Goal: Transaction & Acquisition: Subscribe to service/newsletter

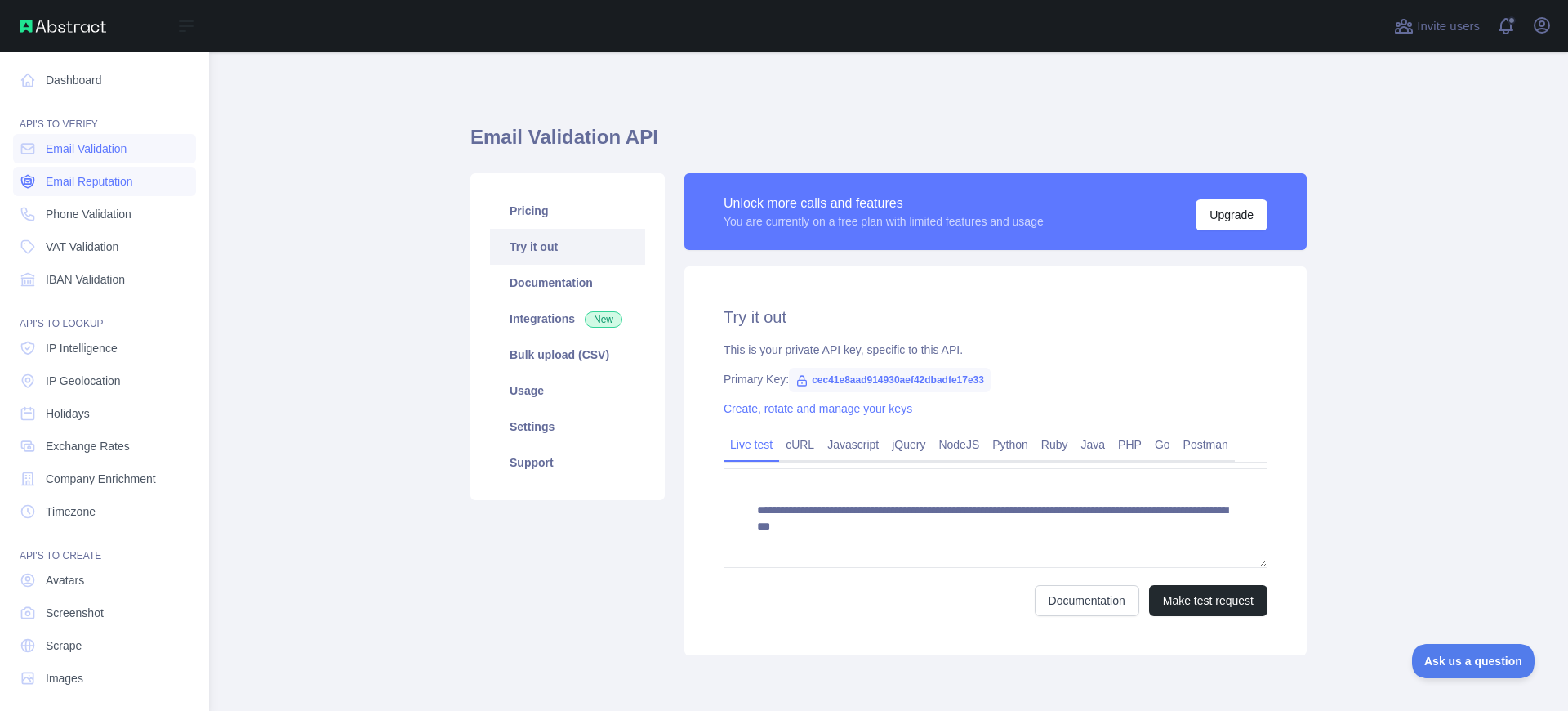
scroll to position [8, 0]
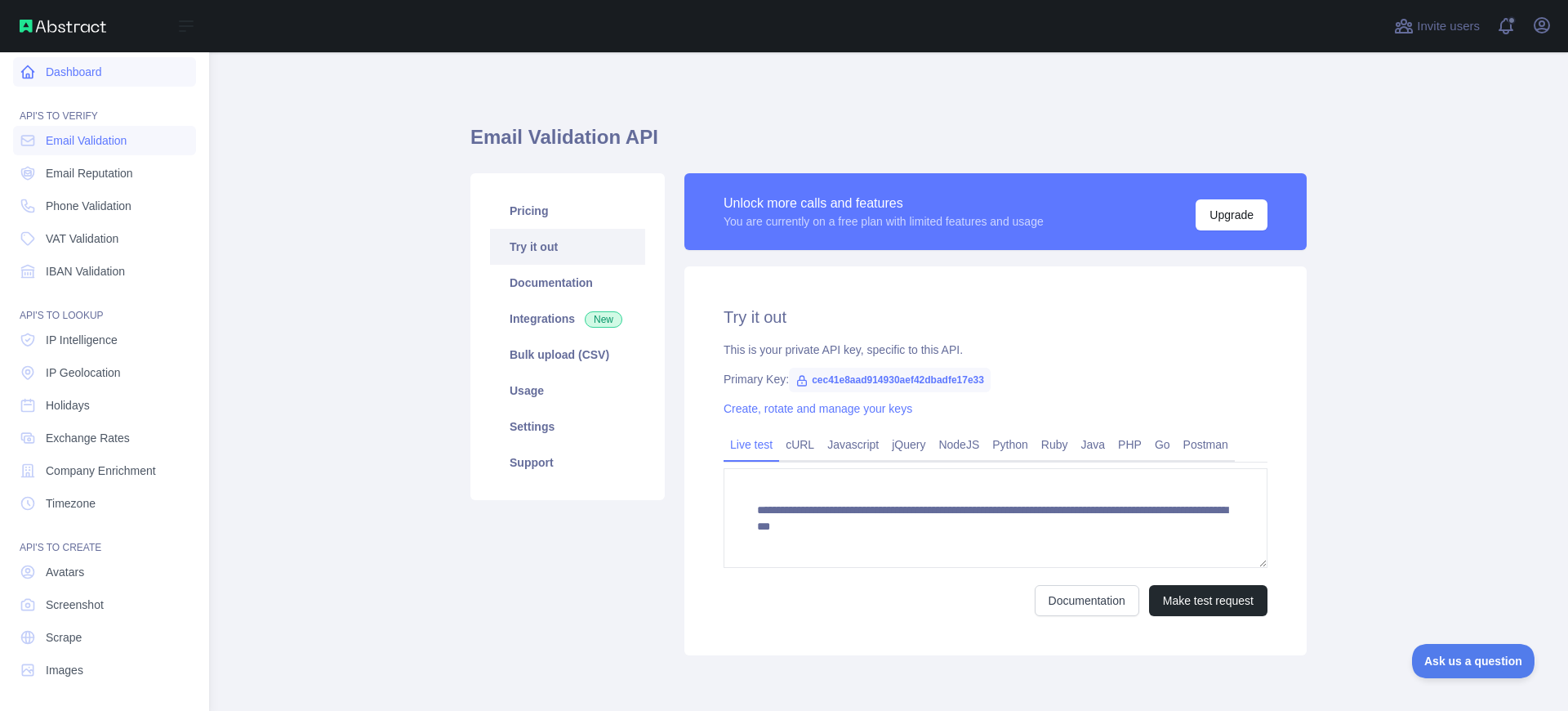
click at [104, 76] on link "Dashboard" at bounding box center [104, 72] width 183 height 29
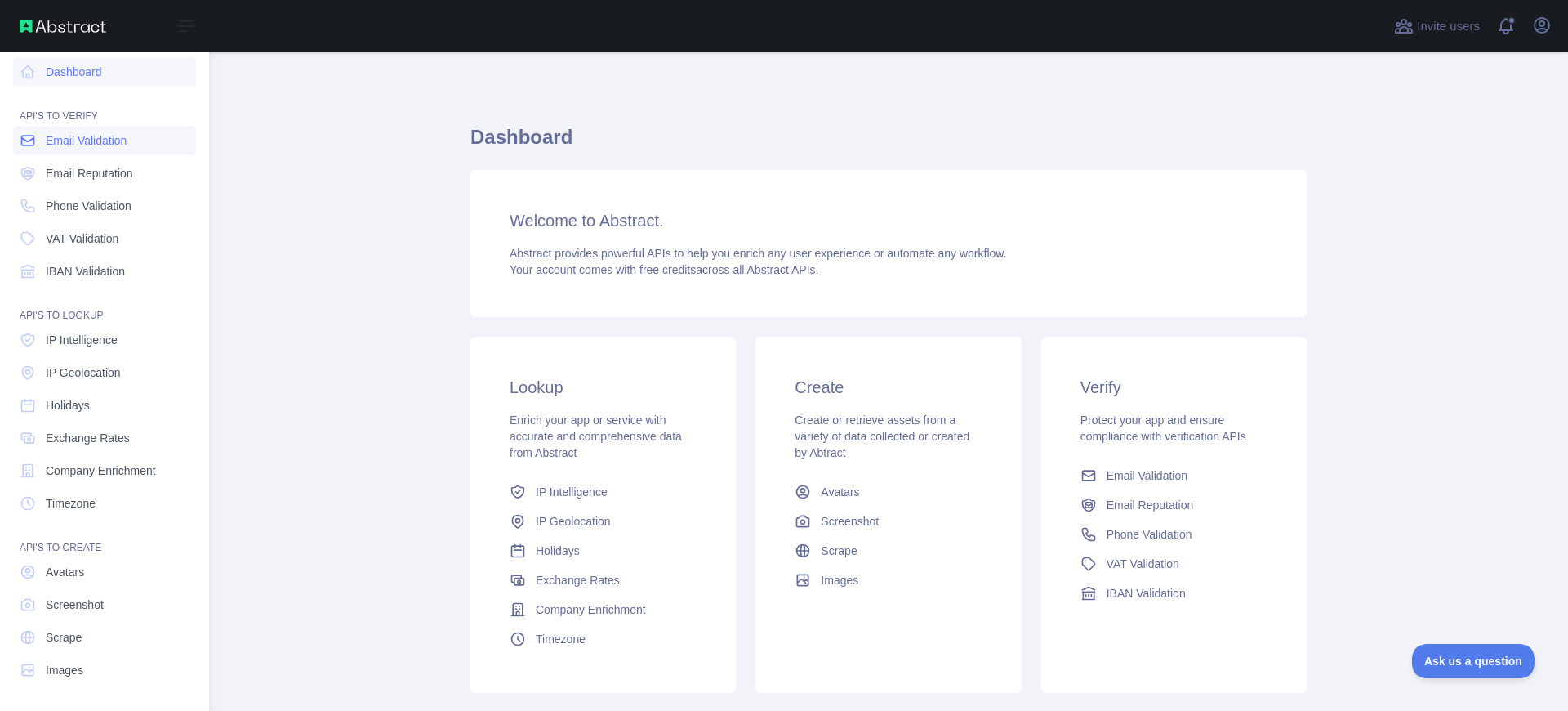
click at [101, 136] on span "Email Validation" at bounding box center [87, 140] width 81 height 17
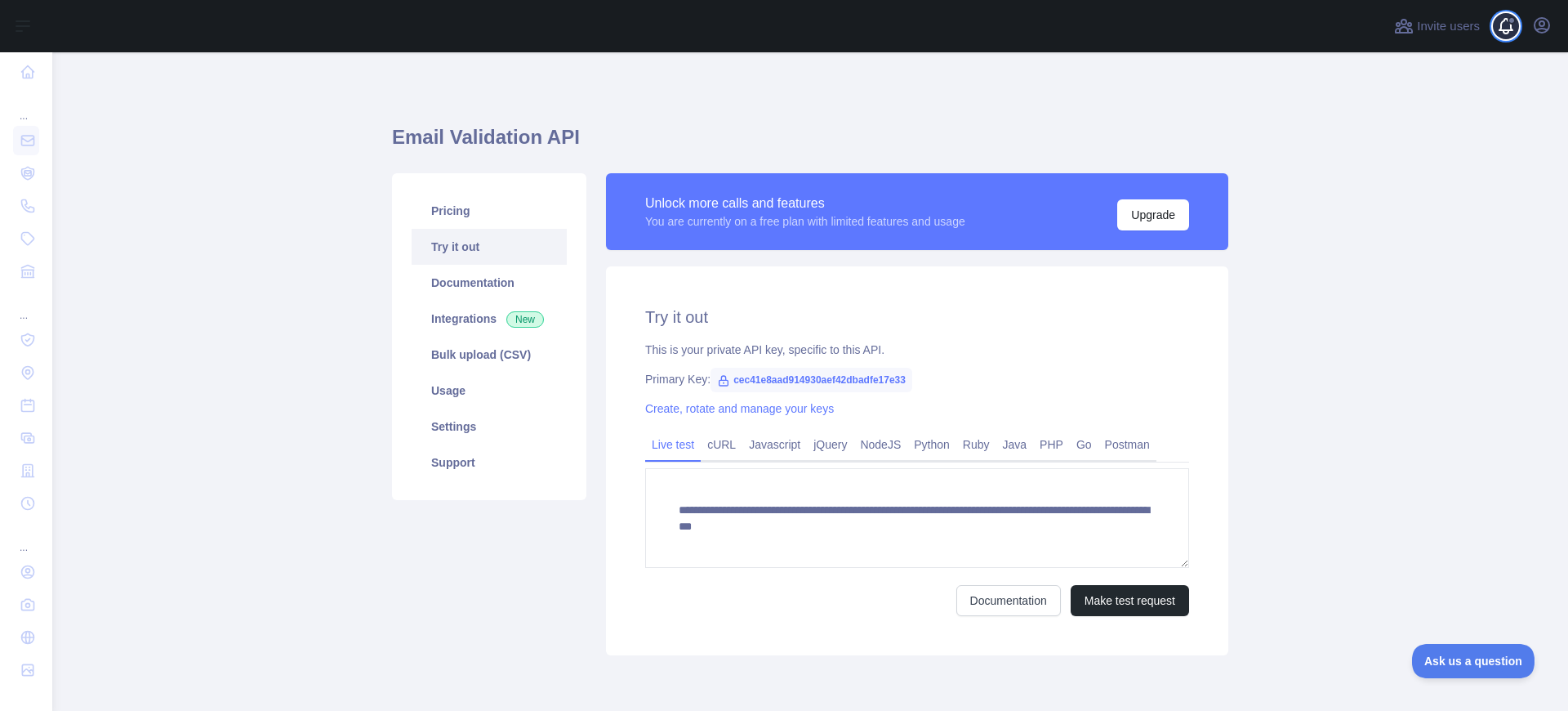
click at [1514, 26] on span at bounding box center [1512, 26] width 33 height 52
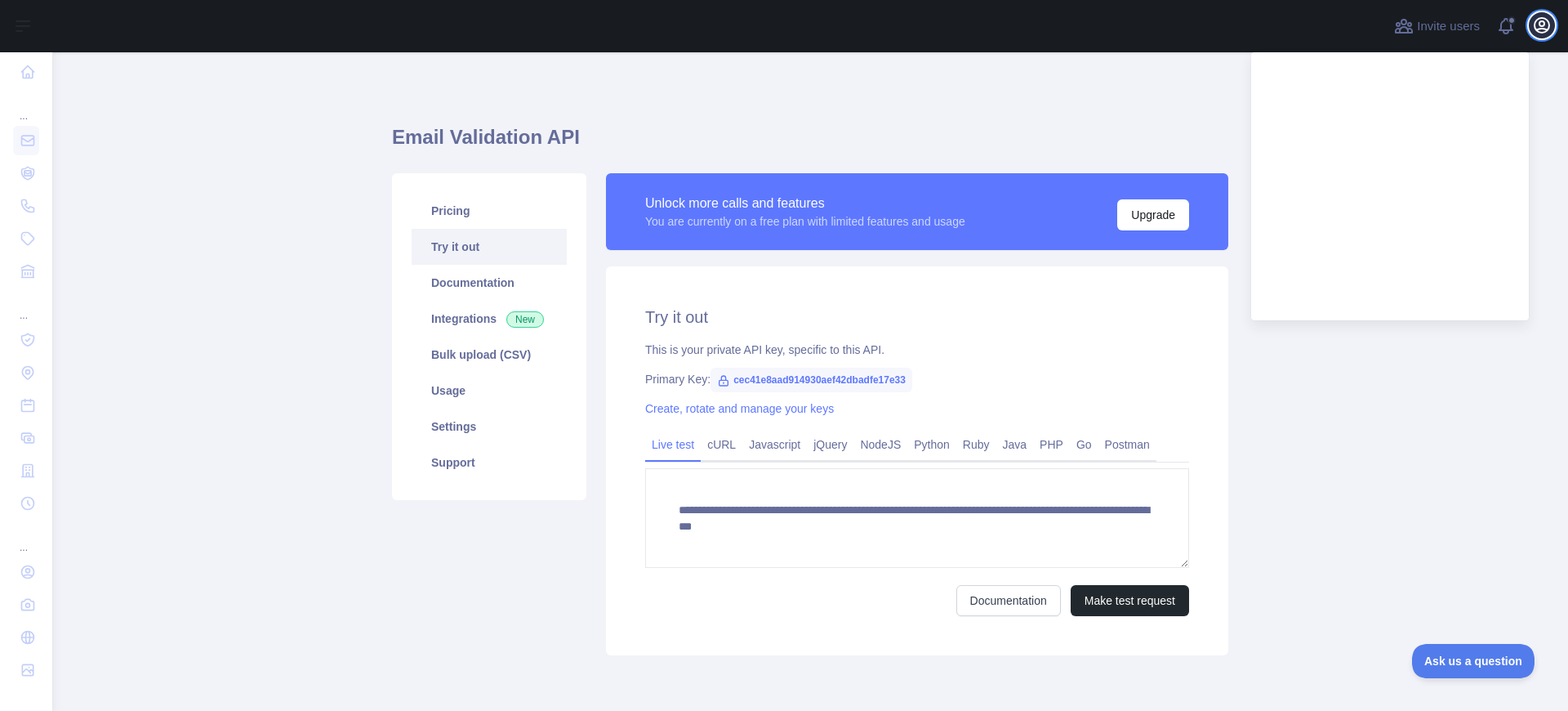
click at [1546, 30] on icon "button" at bounding box center [1542, 26] width 19 height 19
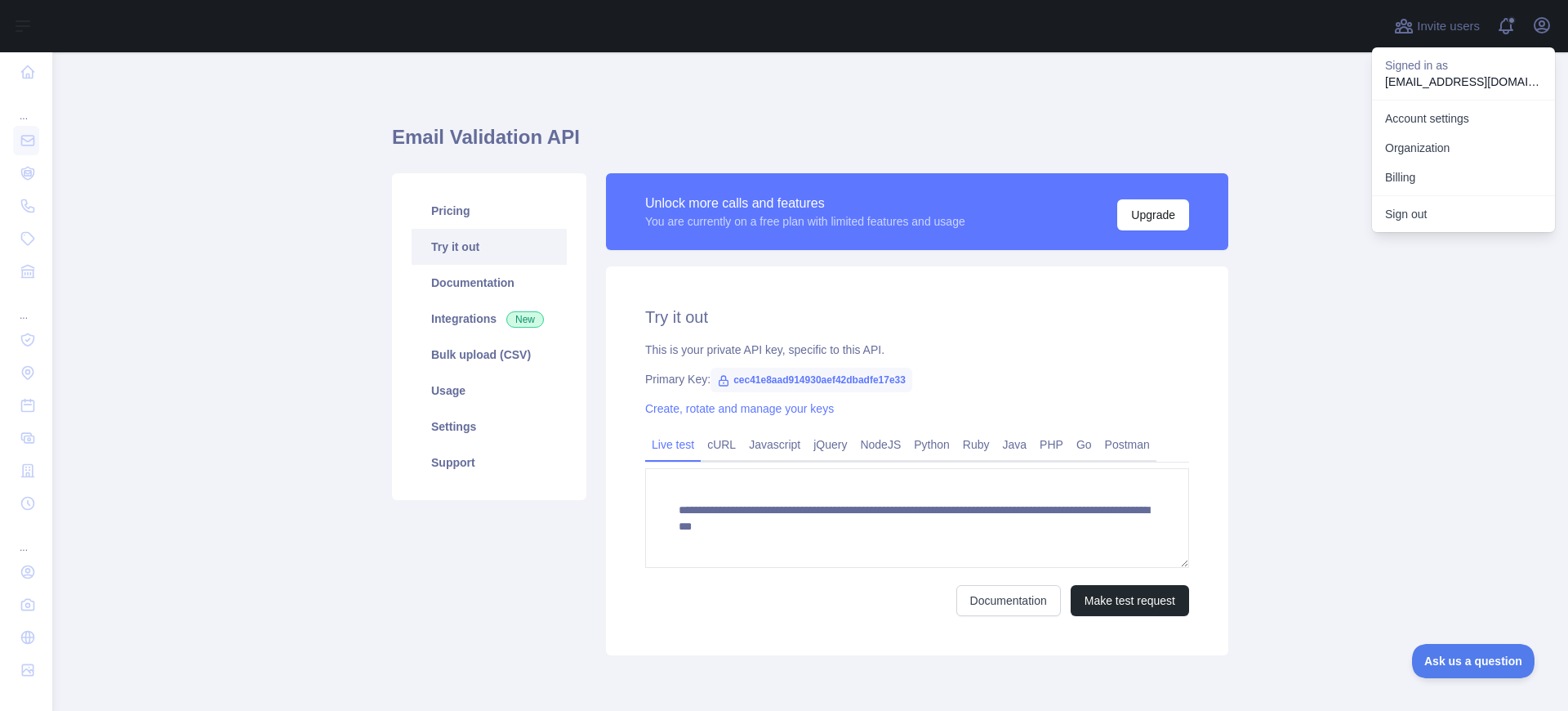
click at [1328, 120] on main "**********" at bounding box center [810, 382] width 1516 height 659
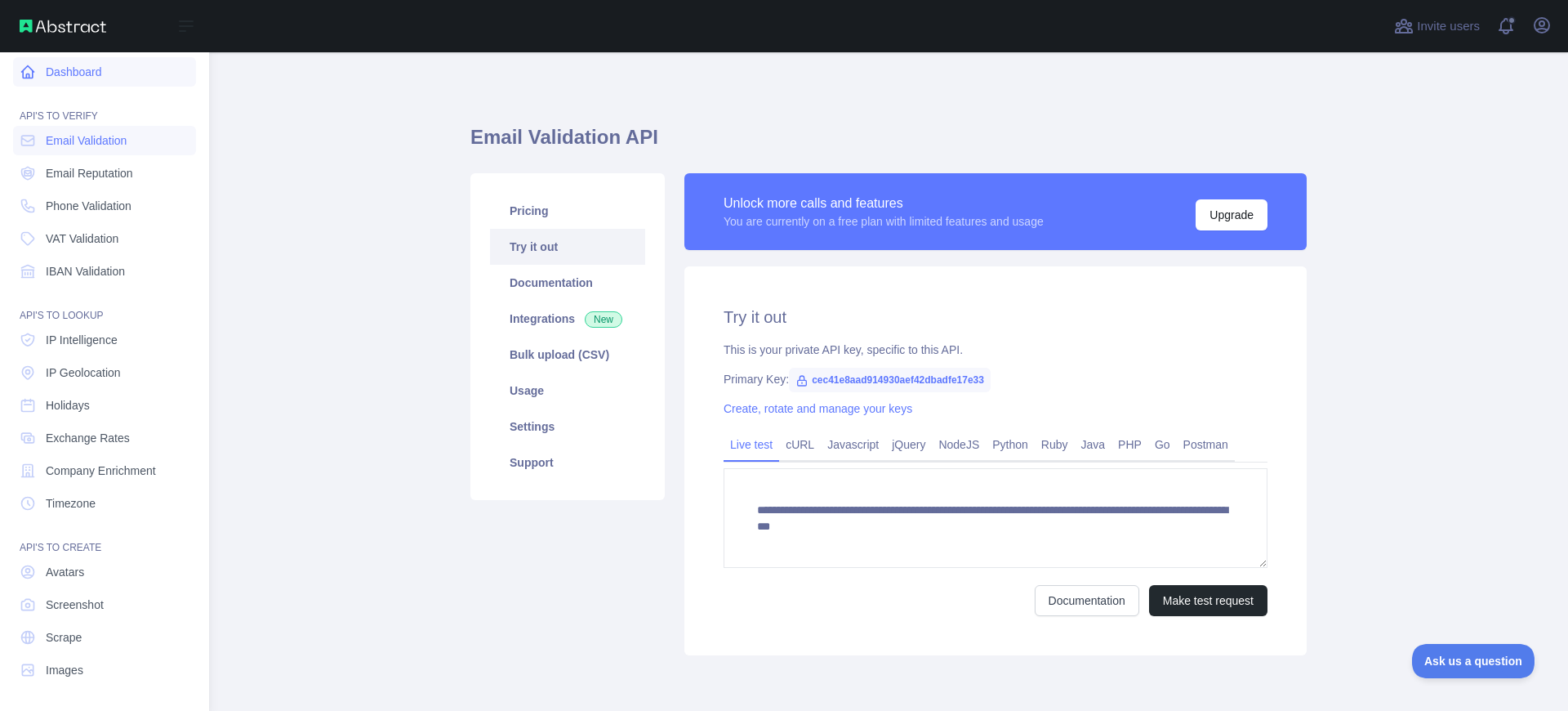
click at [117, 79] on link "Dashboard" at bounding box center [104, 72] width 183 height 29
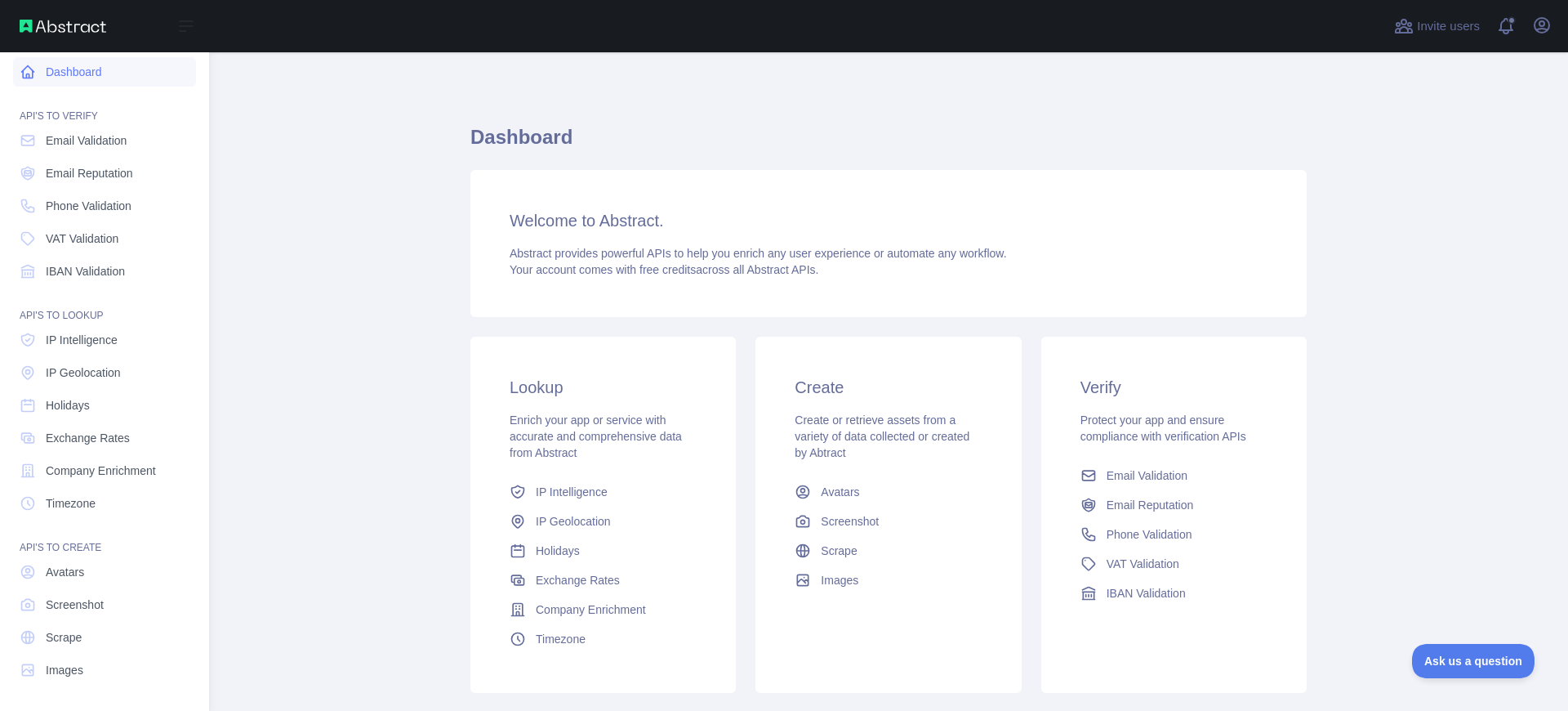
click at [137, 73] on link "Dashboard" at bounding box center [104, 72] width 183 height 29
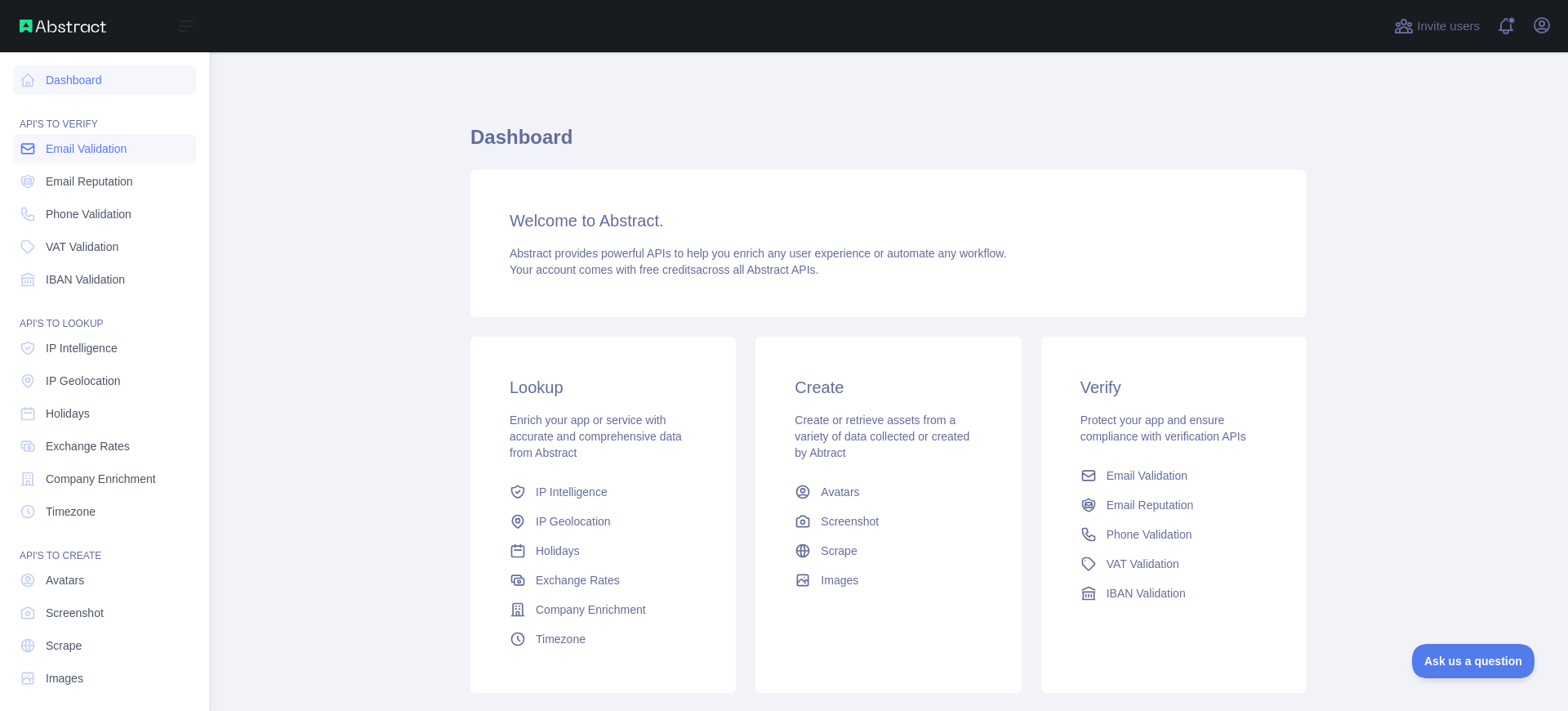
click at [98, 145] on span "Email Validation" at bounding box center [87, 148] width 81 height 17
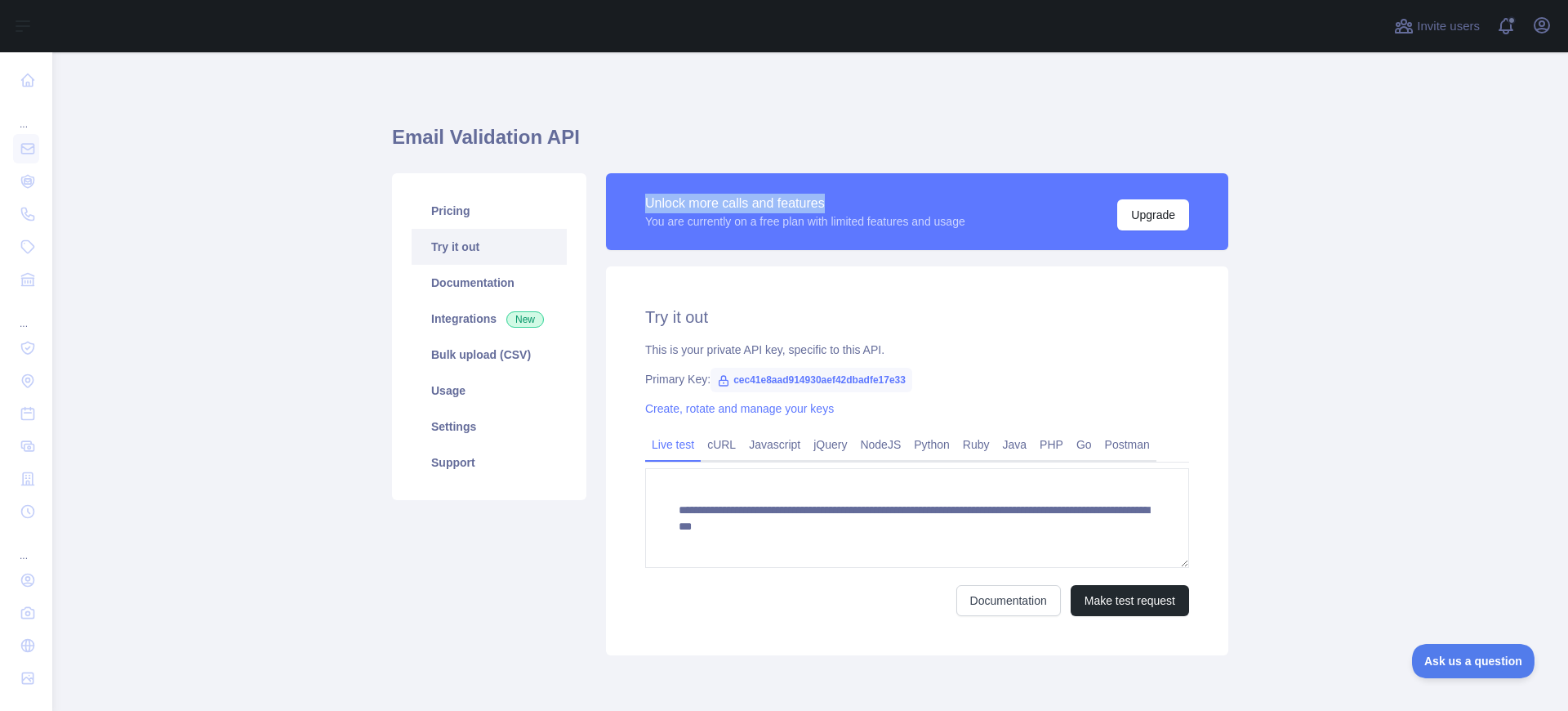
drag, startPoint x: 629, startPoint y: 200, endPoint x: 859, endPoint y: 202, distance: 230.0
click at [859, 202] on div "Unlock more calls and features You are currently on a free plan with limited fe…" at bounding box center [917, 211] width 622 height 77
drag, startPoint x: 636, startPoint y: 222, endPoint x: 984, endPoint y: 229, distance: 348.1
click at [984, 229] on div "Unlock more calls and features You are currently on a free plan with limited fe…" at bounding box center [917, 211] width 622 height 77
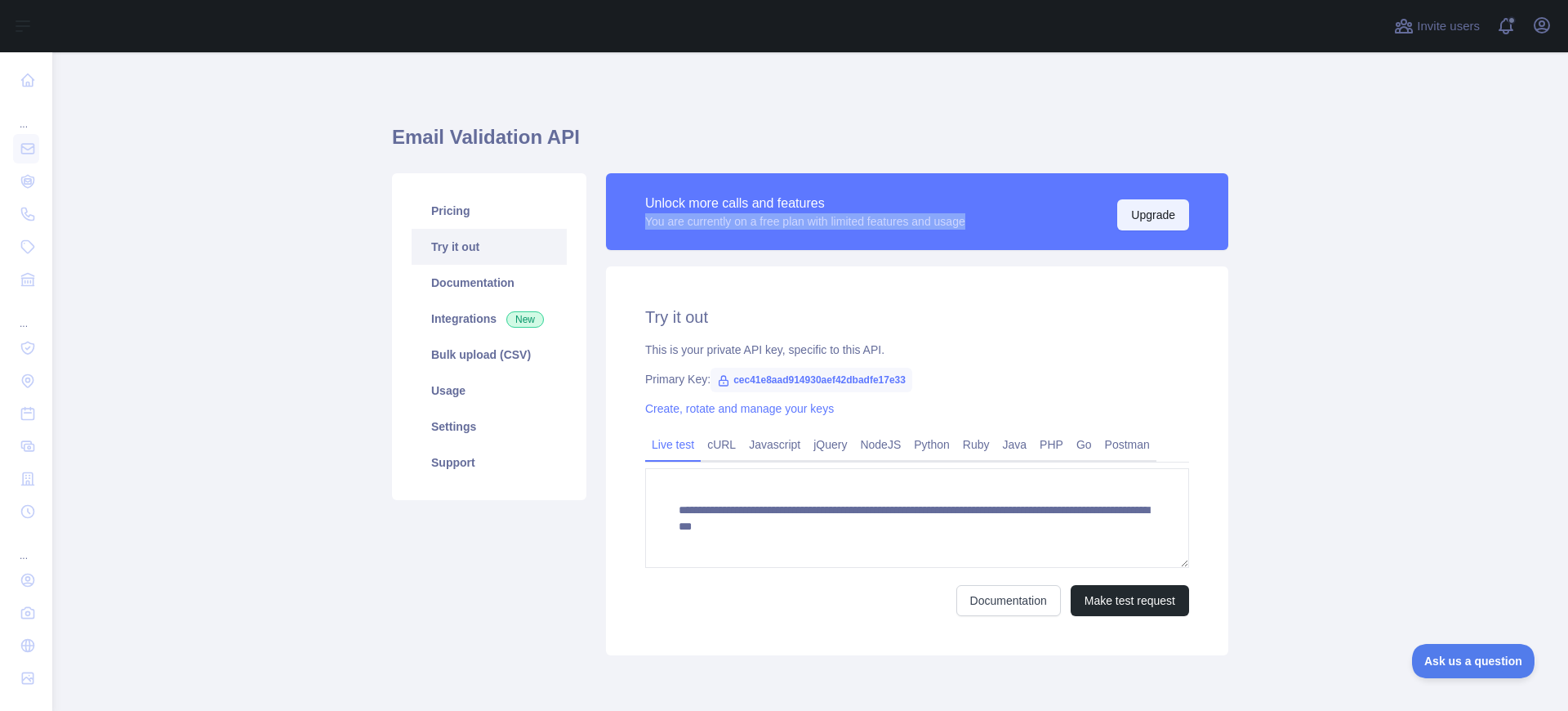
click at [1144, 214] on button "Upgrade" at bounding box center [1153, 215] width 72 height 31
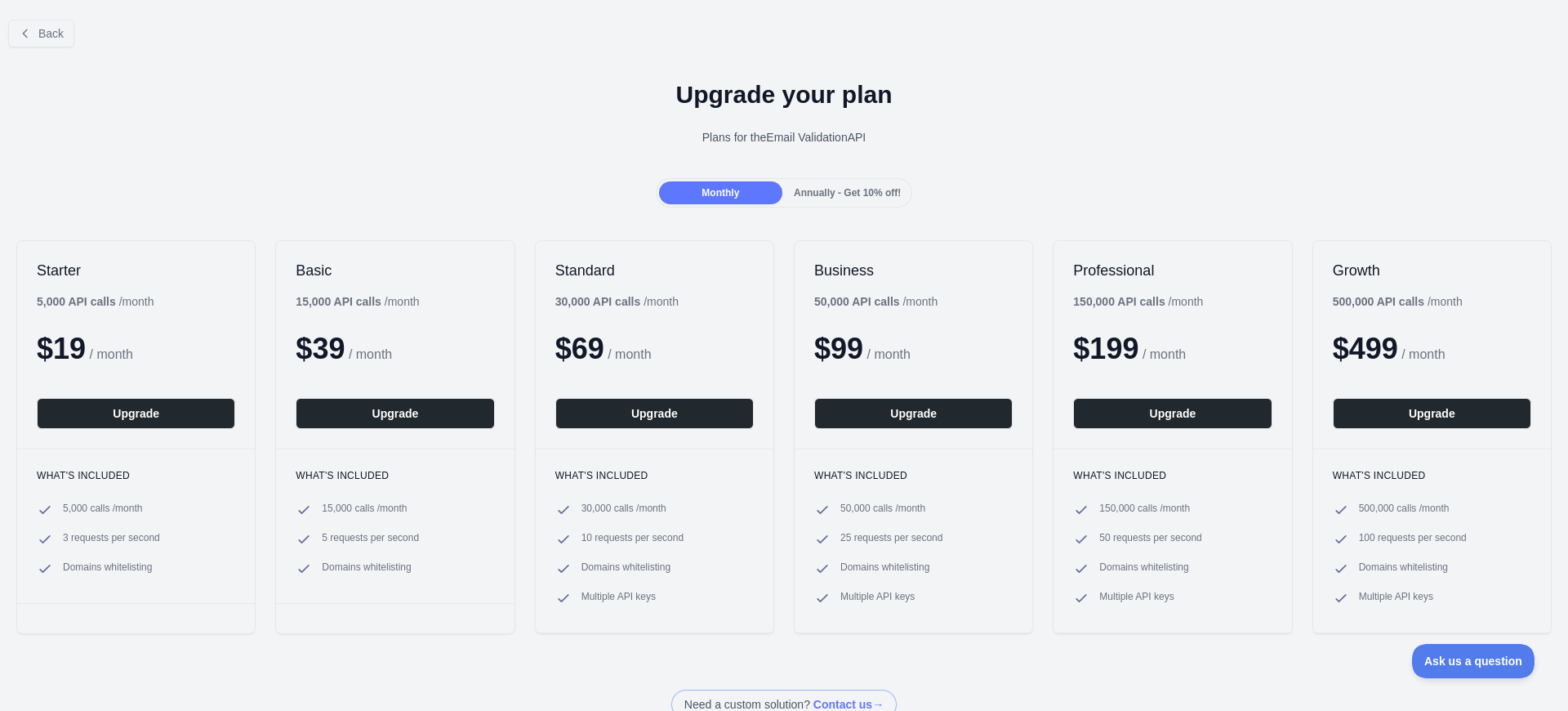
click at [852, 170] on div "Upgrade your plan Plans for the Email Validation API" at bounding box center [784, 118] width 1568 height 117
click at [853, 188] on span "Annually - Get 10% off!" at bounding box center [847, 193] width 107 height 11
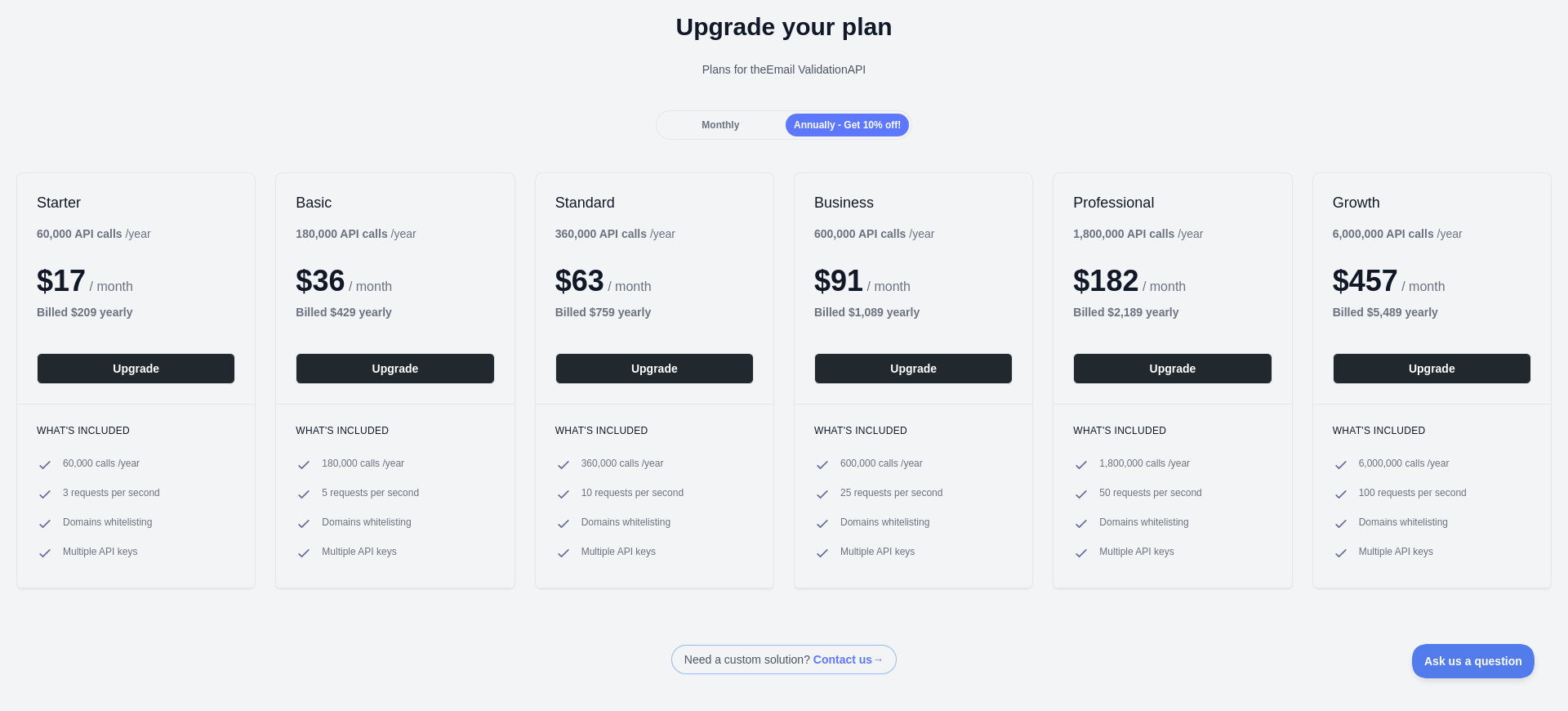
scroll to position [98, 0]
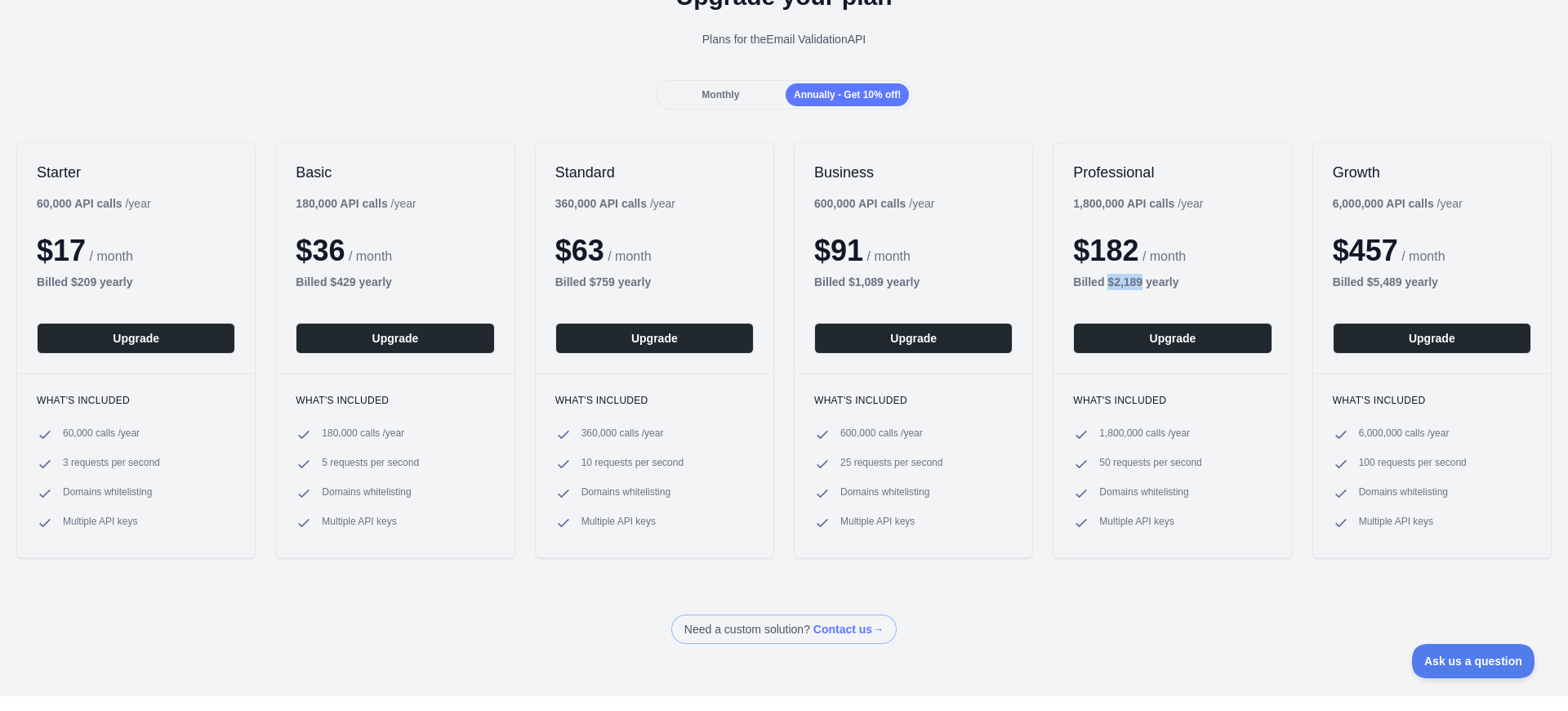
drag, startPoint x: 1099, startPoint y: 283, endPoint x: 1135, endPoint y: 283, distance: 36.0
click at [1135, 283] on b "Billed $ 2,189 yearly" at bounding box center [1126, 282] width 105 height 13
click at [1225, 285] on div "Billed $ 2,189 yearly" at bounding box center [1172, 282] width 199 height 17
click at [688, 93] on div "Monthly" at bounding box center [721, 95] width 124 height 23
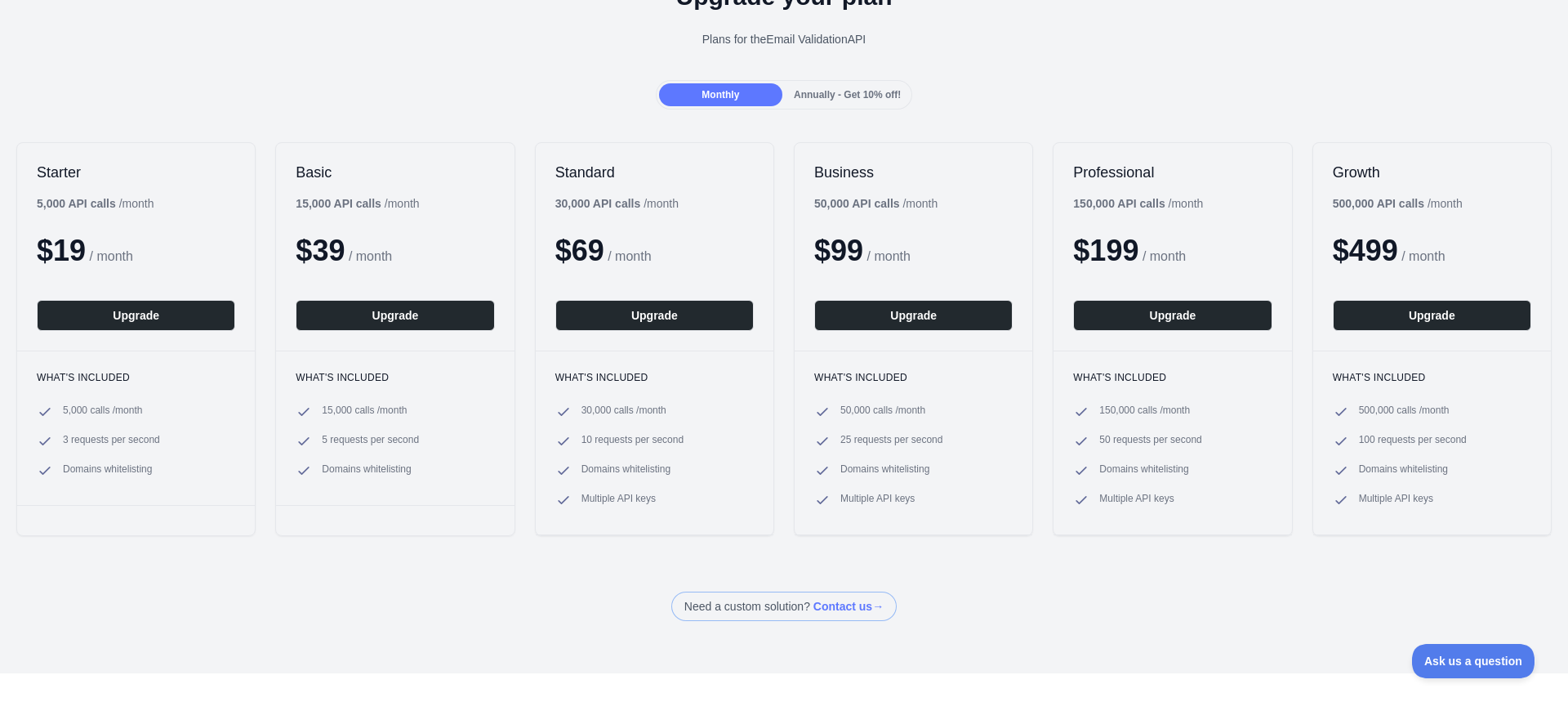
scroll to position [0, 0]
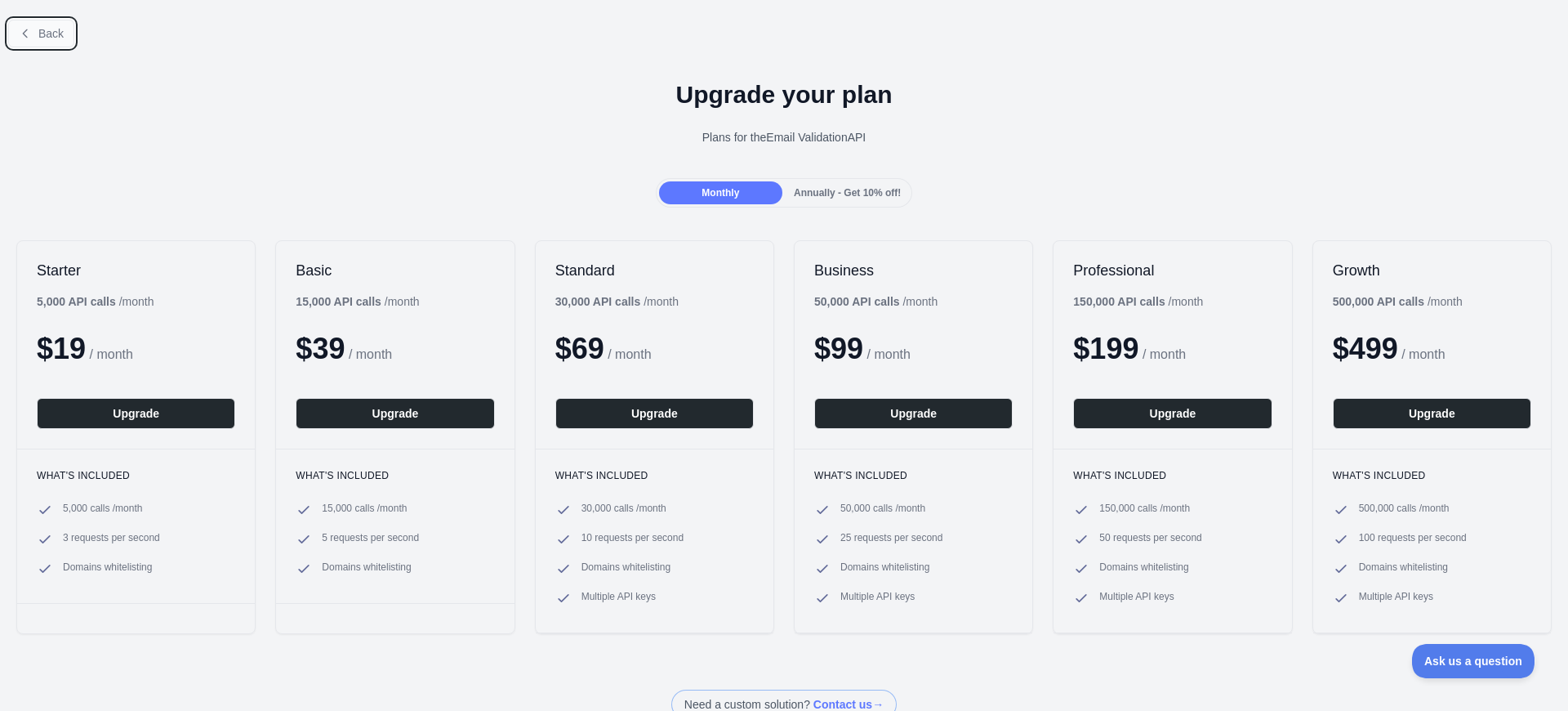
click at [43, 41] on button "Back" at bounding box center [41, 33] width 66 height 27
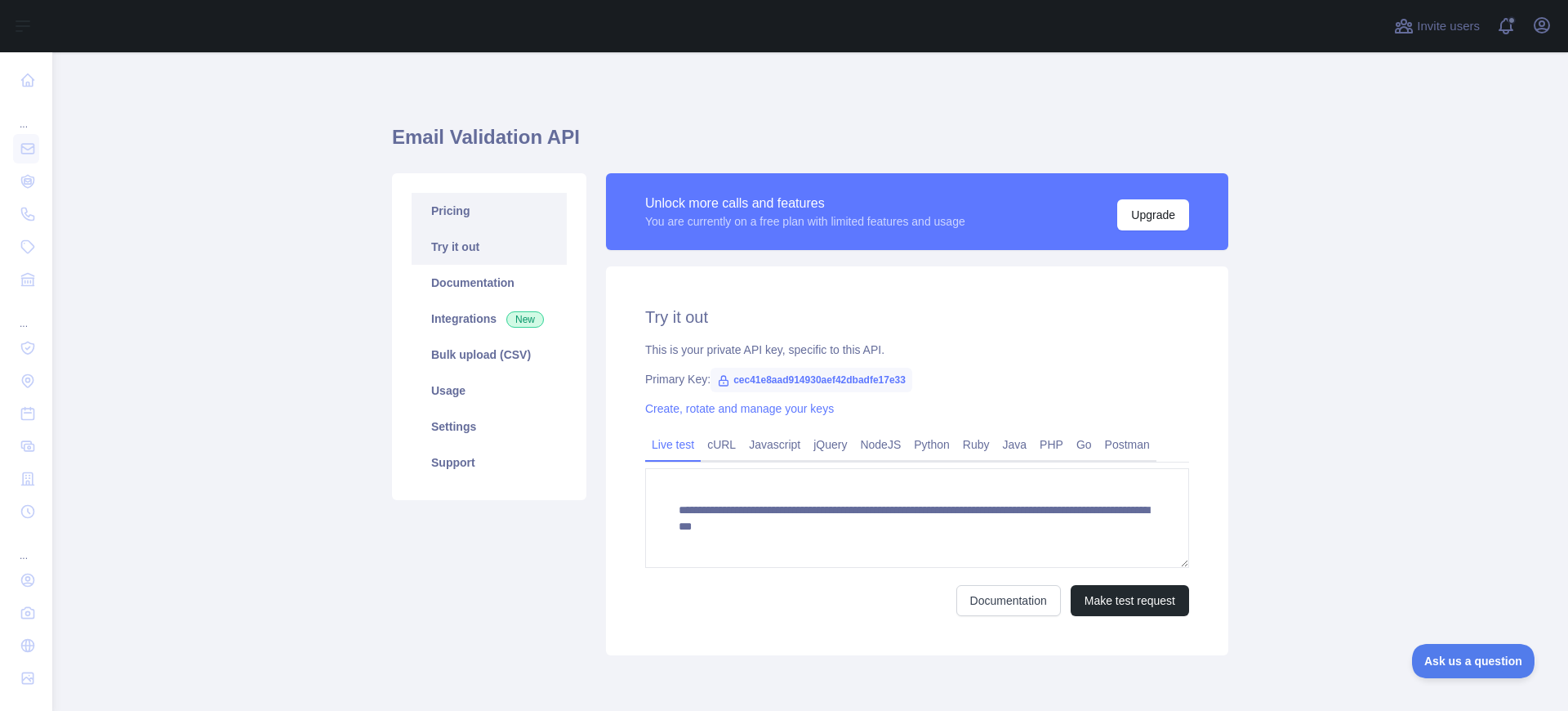
click at [466, 213] on link "Pricing" at bounding box center [489, 210] width 155 height 36
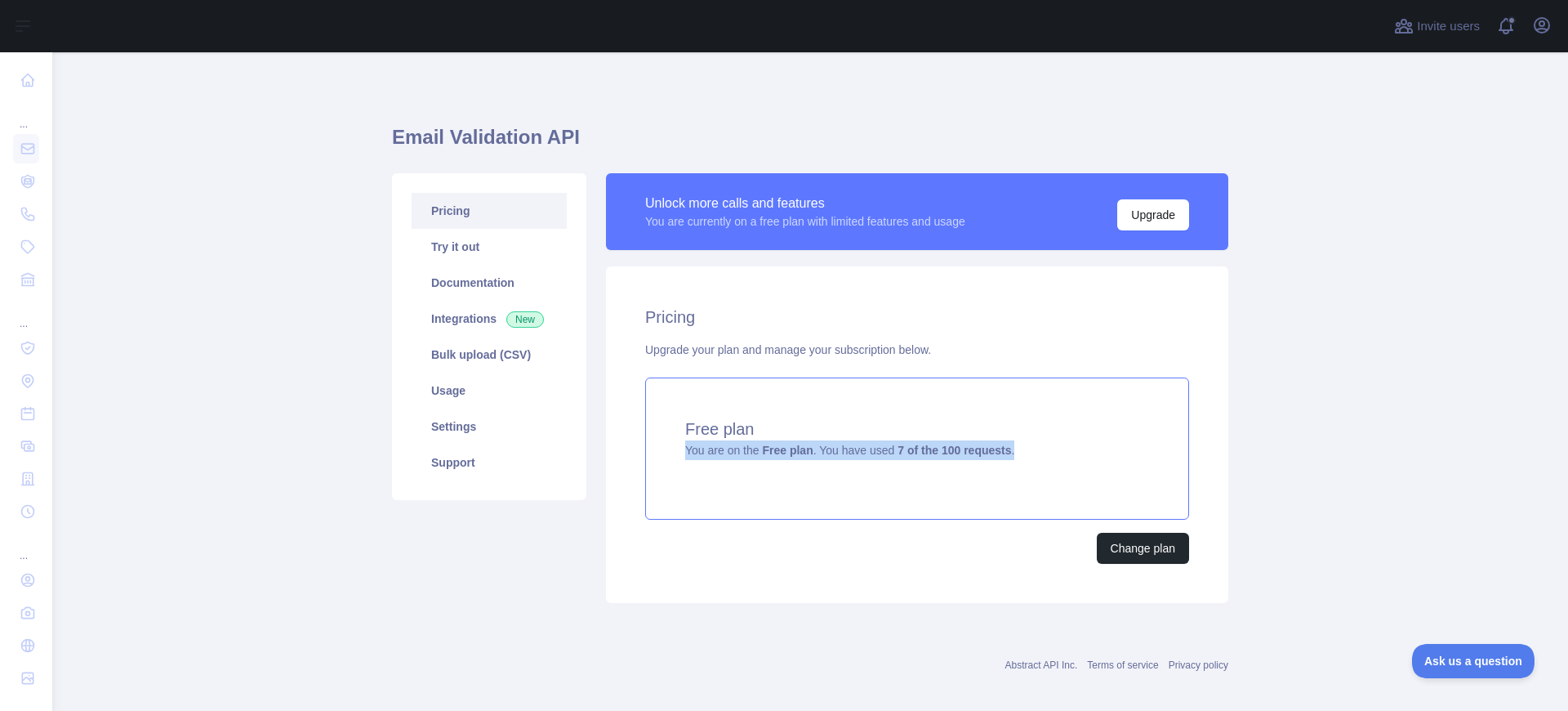
drag, startPoint x: 1025, startPoint y: 454, endPoint x: 667, endPoint y: 450, distance: 358.0
click at [667, 450] on div "Free plan You are on the Free plan . You have used 7 of the 100 requests ." at bounding box center [917, 448] width 544 height 142
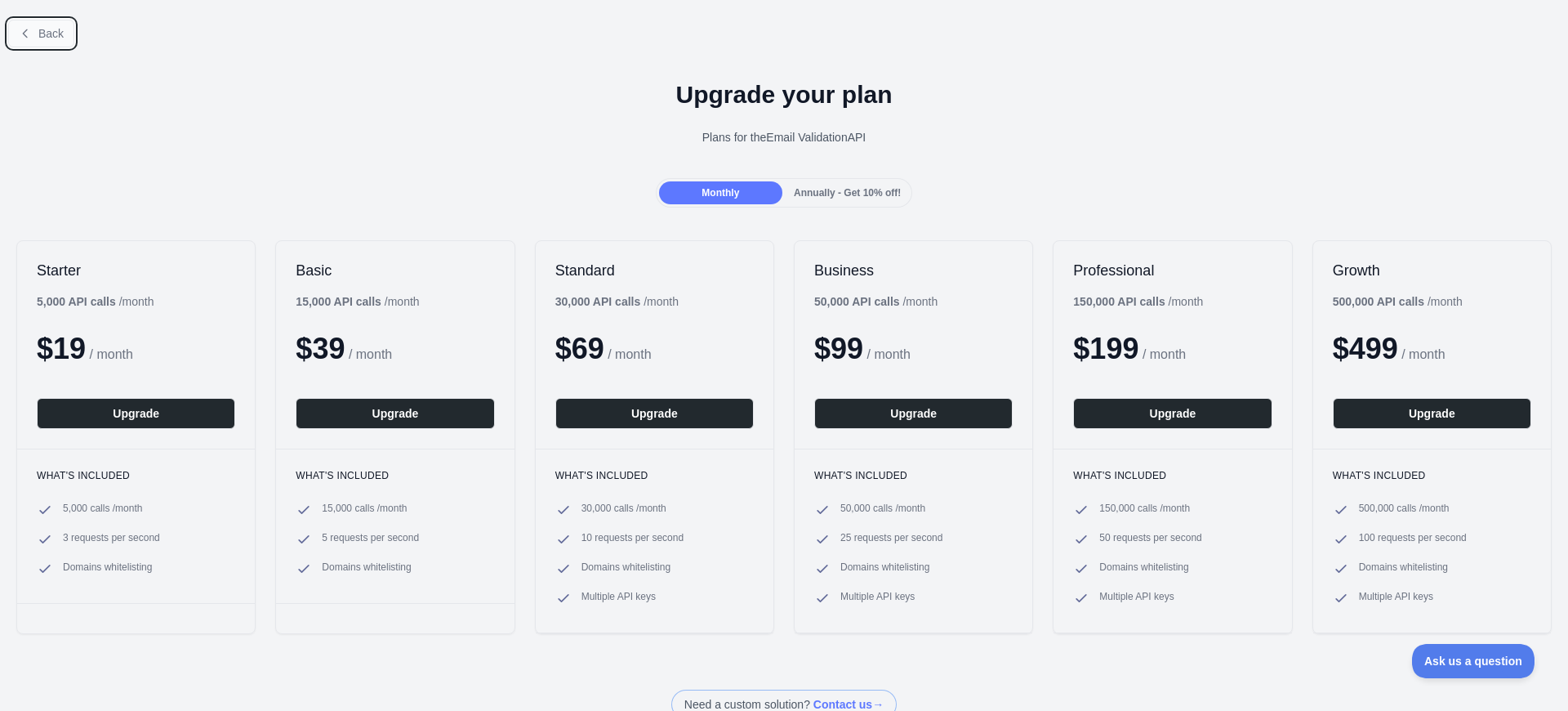
click at [20, 47] on button "Back" at bounding box center [41, 33] width 66 height 27
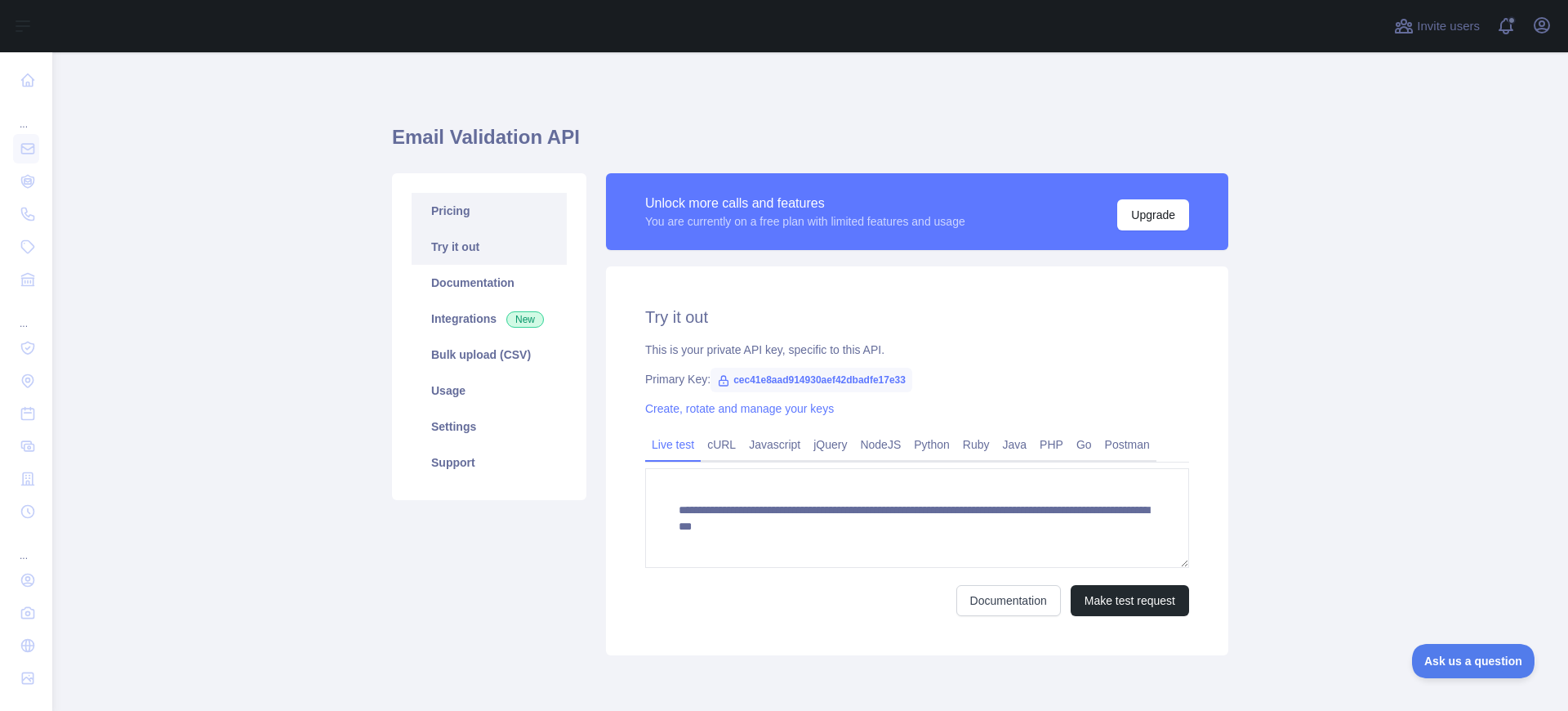
click at [455, 193] on link "Pricing" at bounding box center [489, 210] width 155 height 36
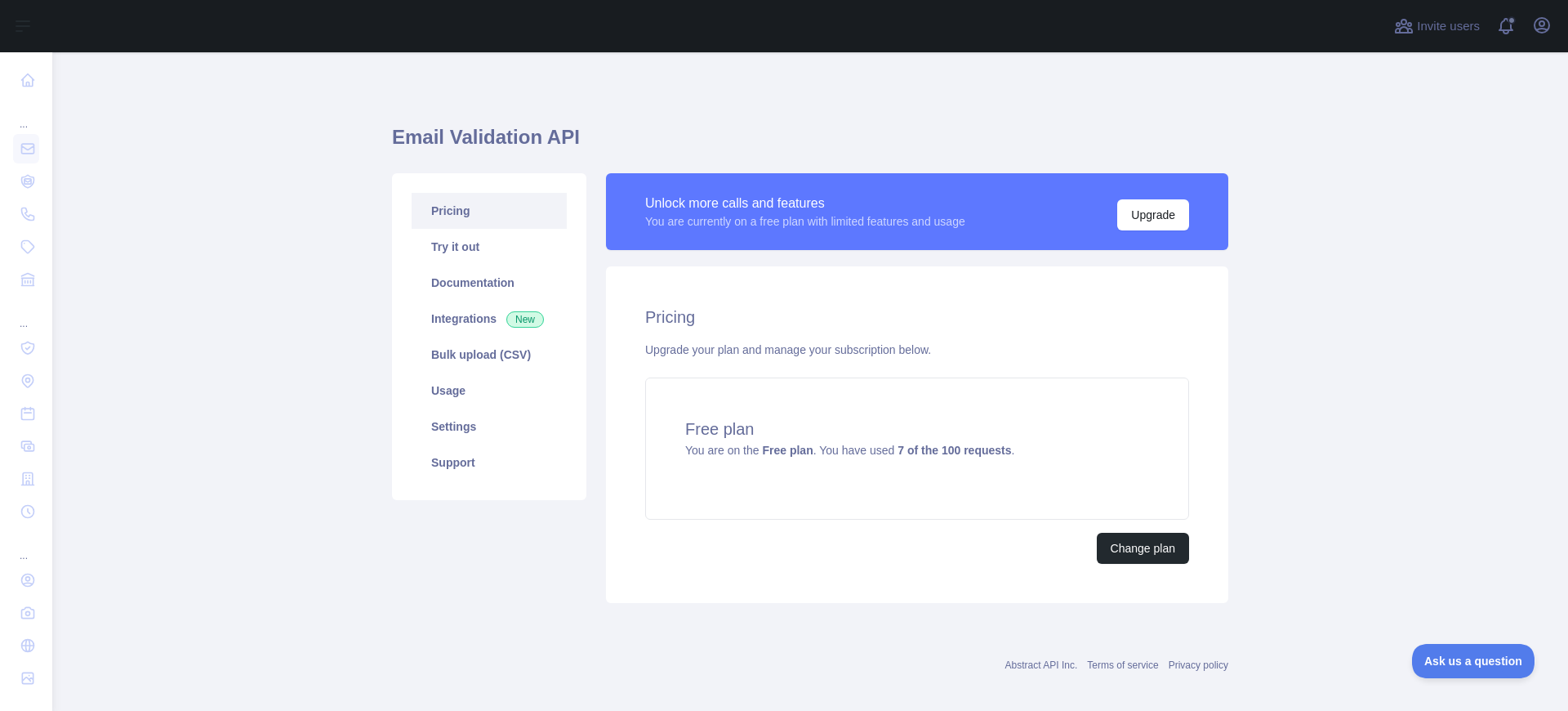
click at [1364, 365] on main "Email Validation API Pricing Try it out Documentation Integrations New Bulk upl…" at bounding box center [810, 382] width 1516 height 659
click at [242, 218] on main "Email Validation API Pricing Try it out Documentation Integrations New Bulk upl…" at bounding box center [810, 382] width 1516 height 659
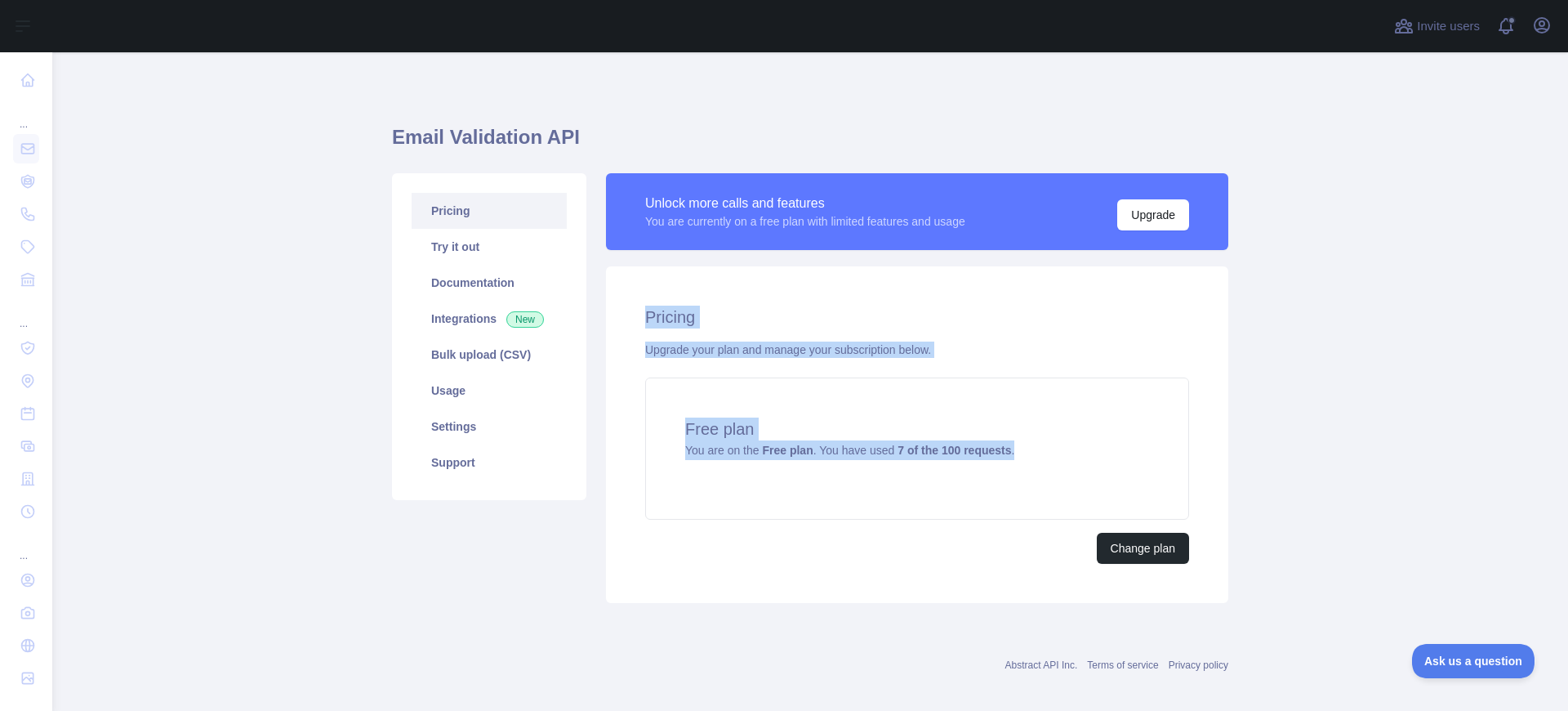
drag, startPoint x: 1033, startPoint y: 456, endPoint x: 632, endPoint y: 325, distance: 421.9
click at [632, 325] on div "Pricing Upgrade your plan and manage your subscription below. Free plan You are…" at bounding box center [917, 435] width 622 height 337
copy div "Pricing Upgrade your plan and manage your subscription below. Free plan You are…"
click at [1135, 215] on button "Upgrade" at bounding box center [1153, 215] width 72 height 31
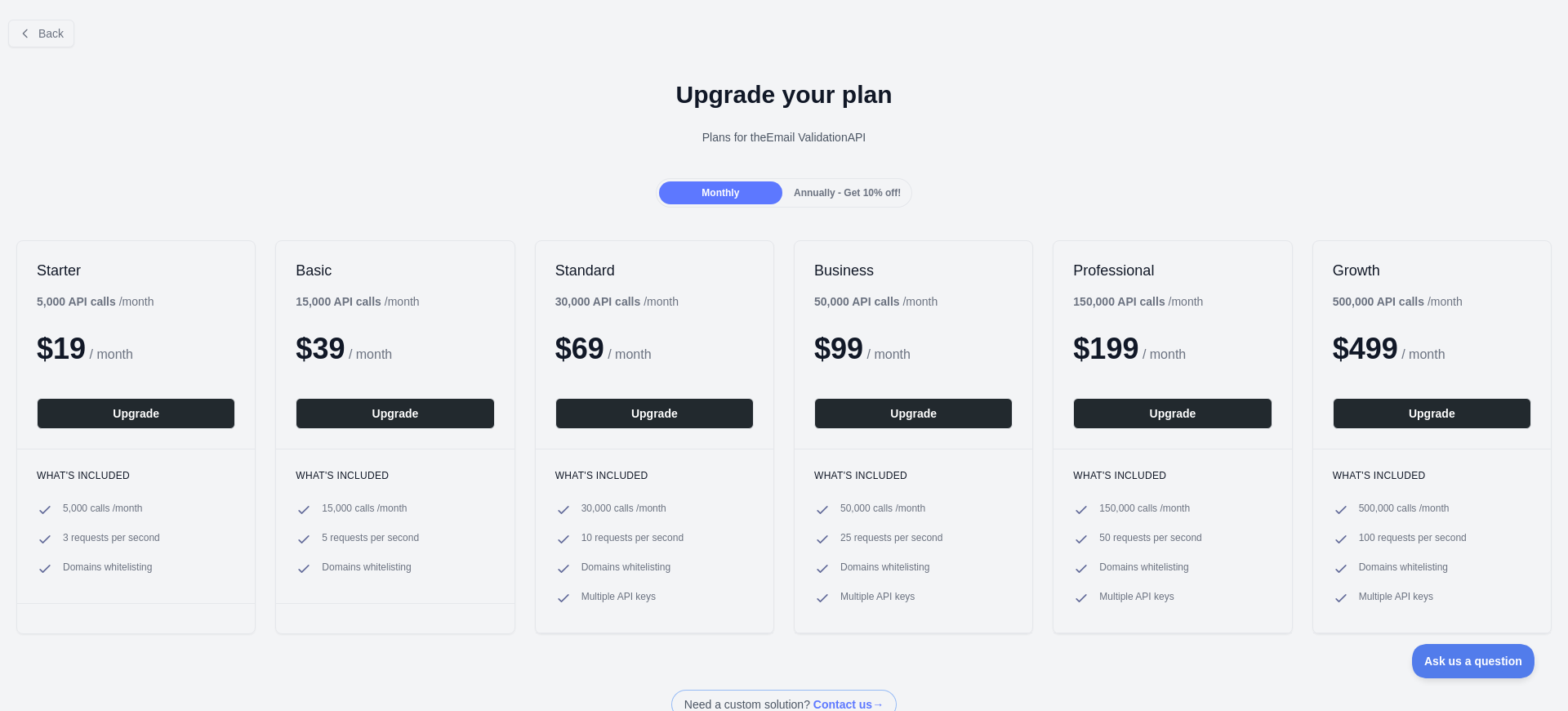
click at [835, 182] on div "Annually - Get 10% off!" at bounding box center [848, 193] width 124 height 23
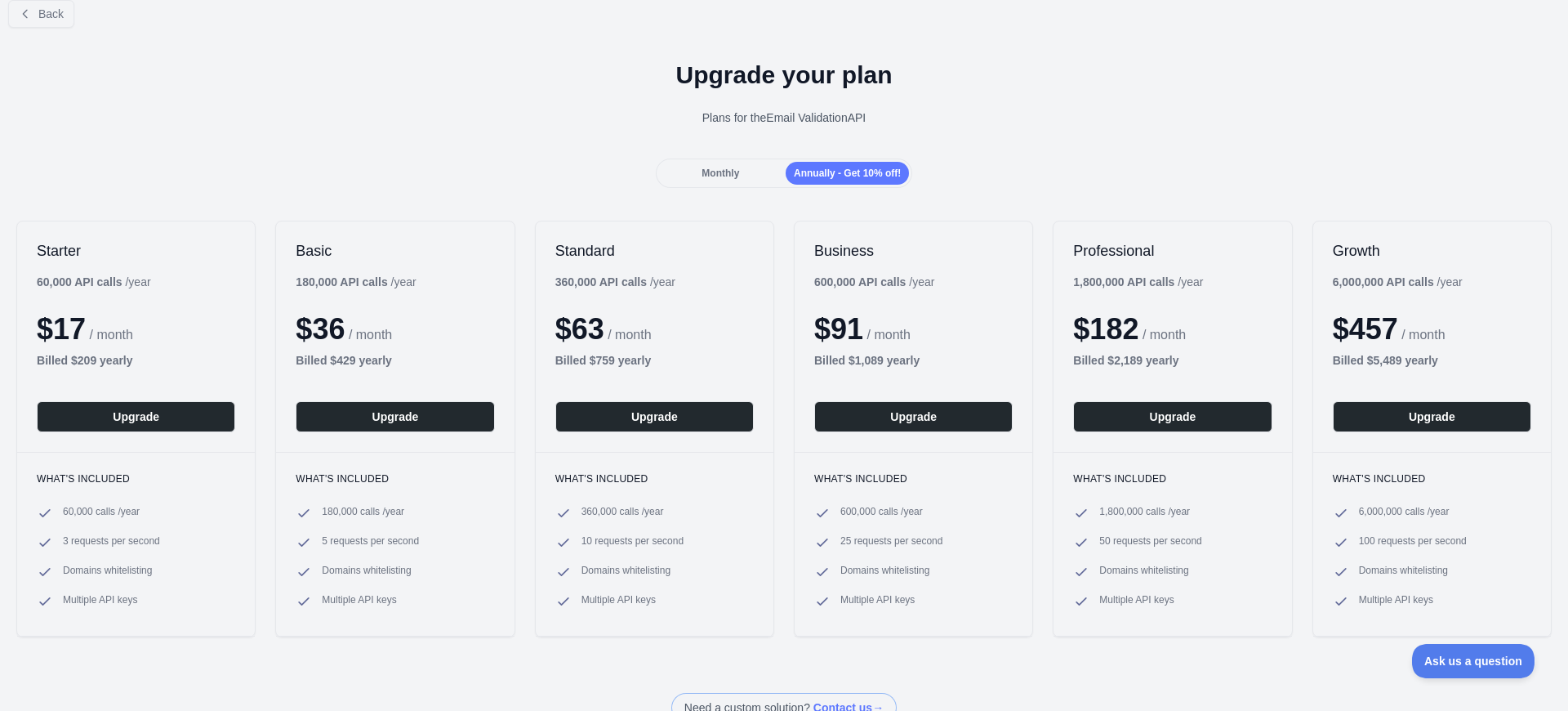
scroll to position [24, 0]
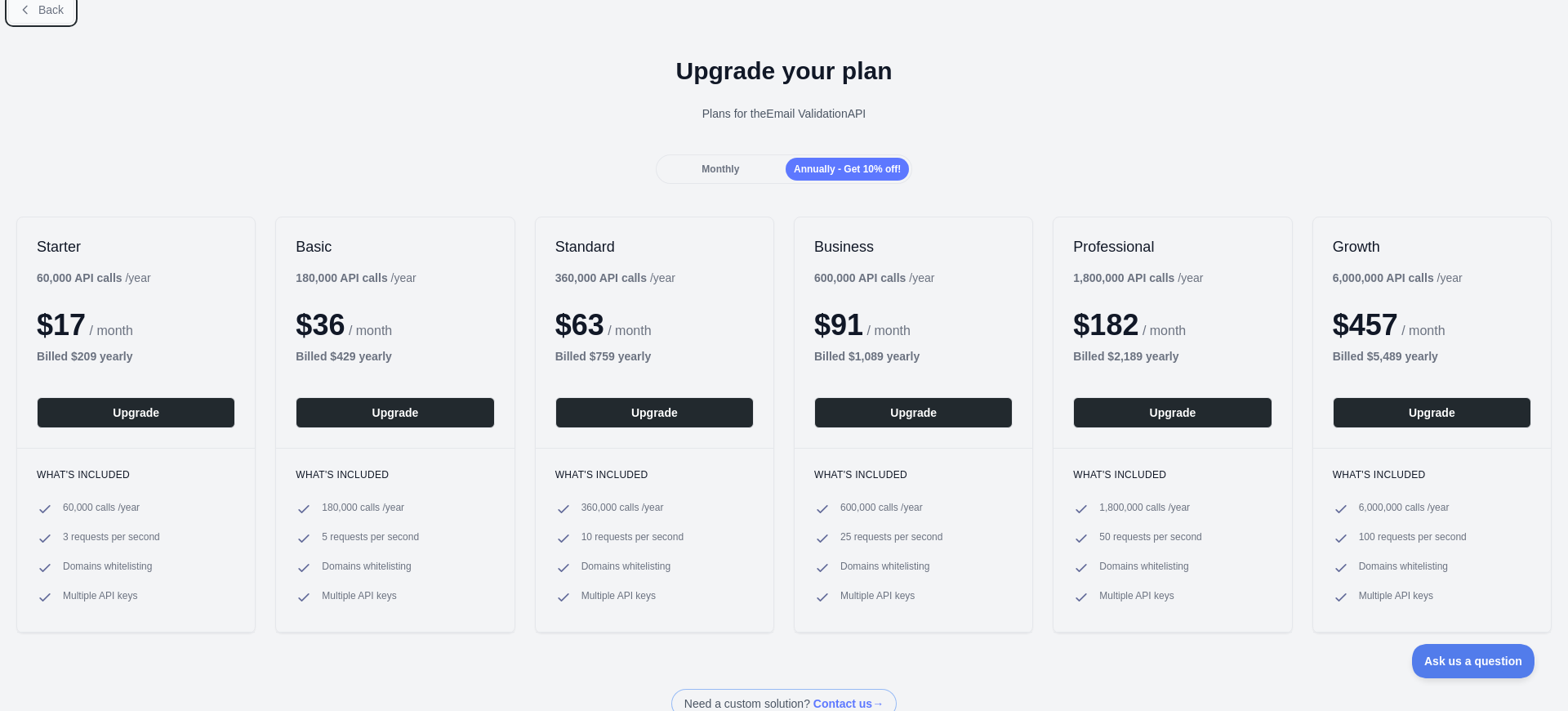
click at [29, 18] on button "Back" at bounding box center [41, 9] width 66 height 27
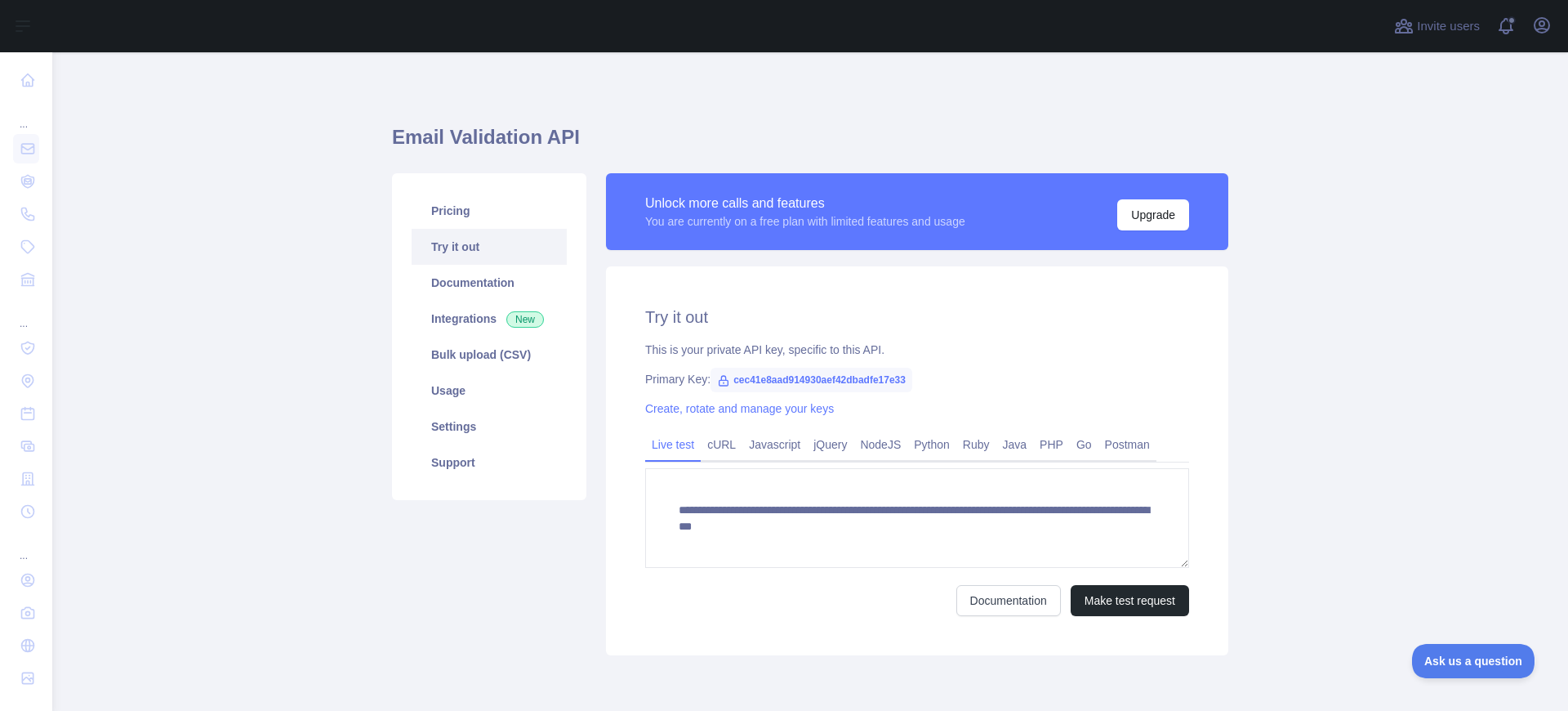
click at [255, 456] on main "**********" at bounding box center [810, 382] width 1516 height 659
